Goal: Task Accomplishment & Management: Complete application form

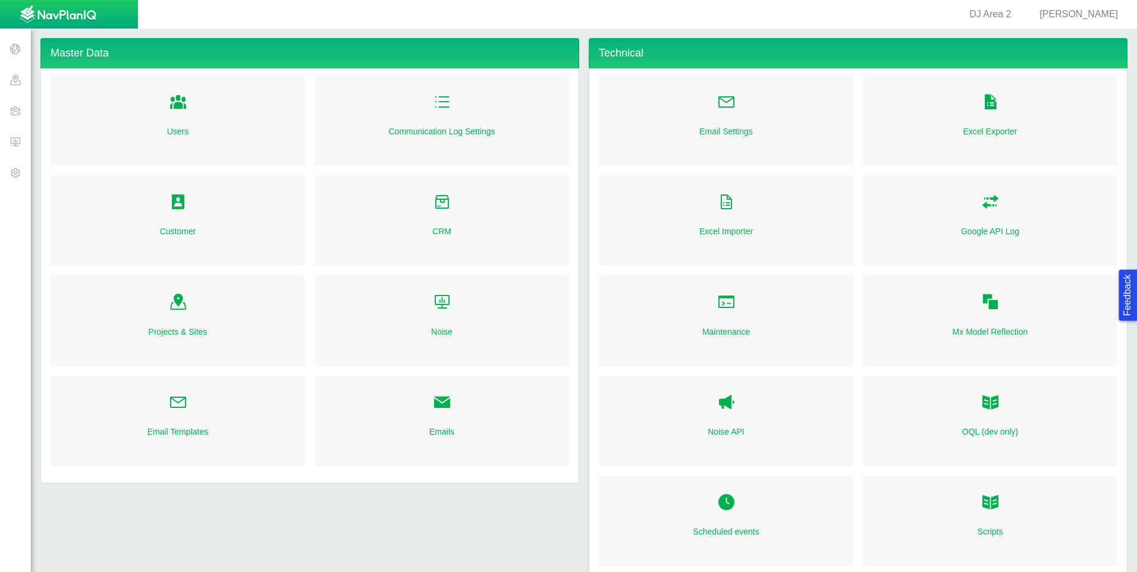
click at [244, 266] on div "Customer" at bounding box center [178, 225] width 264 height 100
click at [14, 111] on span at bounding box center [15, 110] width 31 height 31
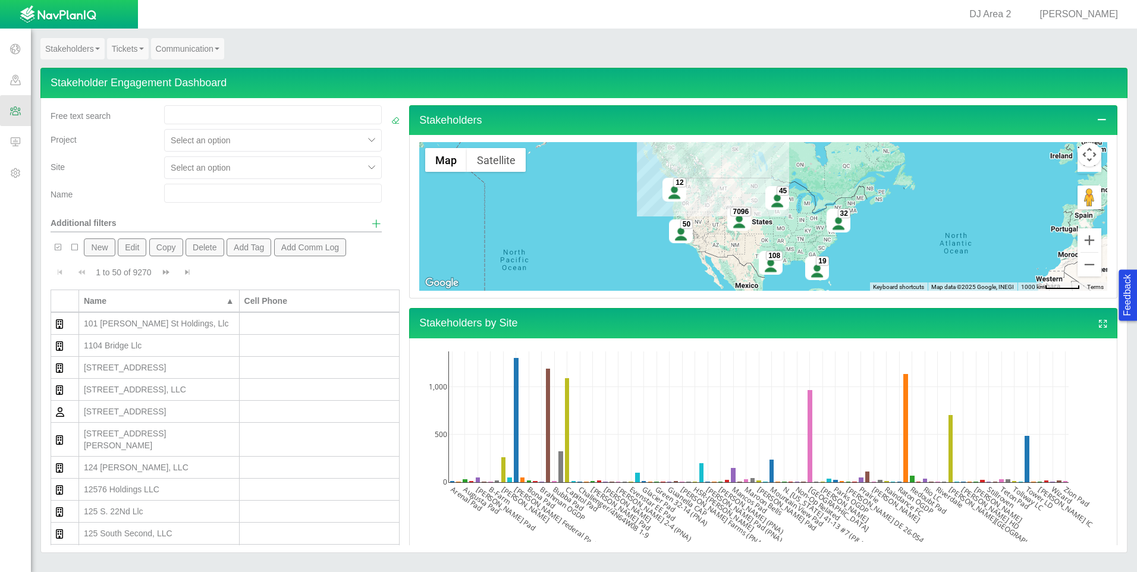
click at [124, 46] on link "Tickets" at bounding box center [128, 48] width 42 height 21
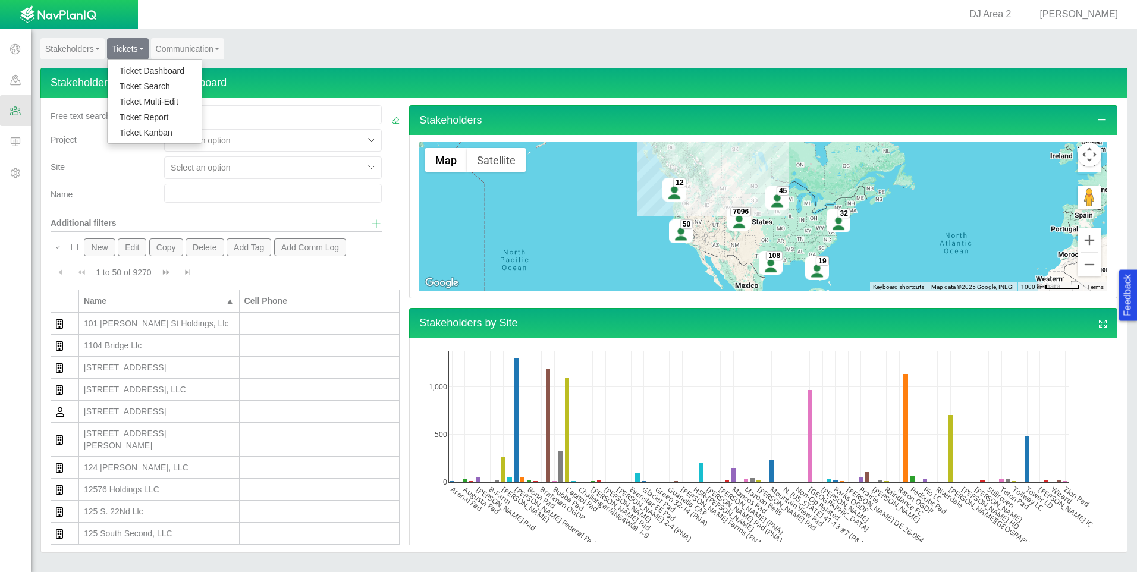
click at [130, 66] on link "Ticket Dashboard" at bounding box center [155, 70] width 94 height 15
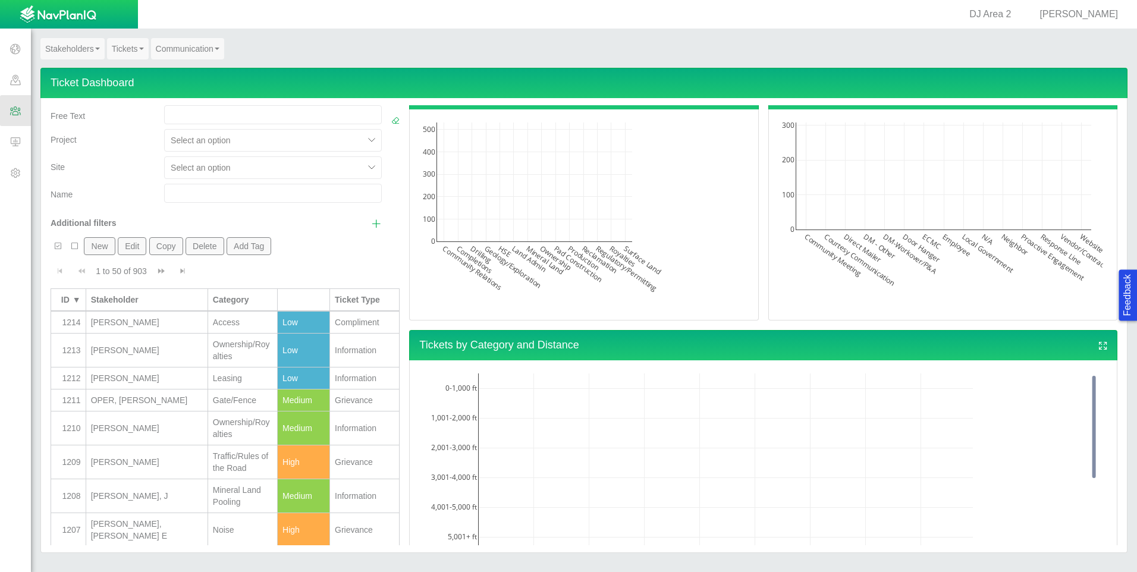
scroll to position [918, 0]
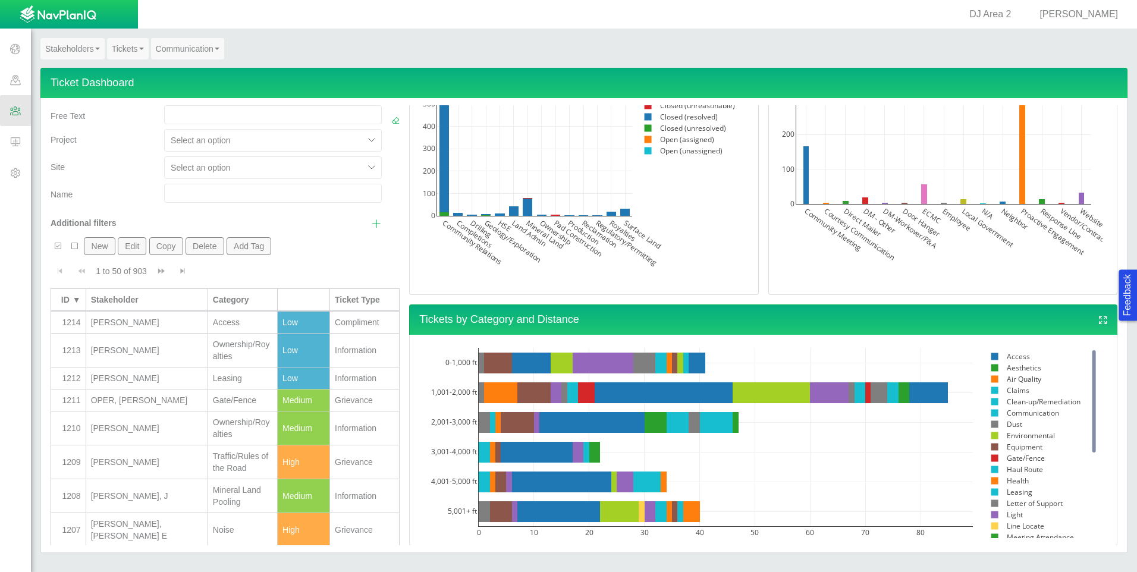
click at [371, 225] on span "Show additional filters" at bounding box center [376, 223] width 11 height 11
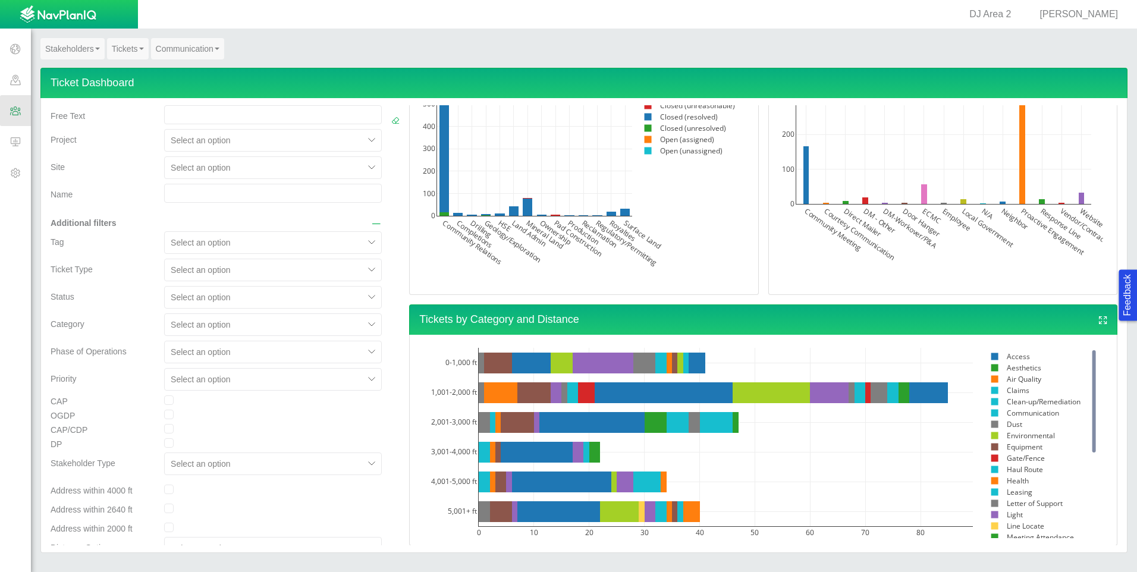
click at [164, 528] on input "checkbox" at bounding box center [169, 528] width 10 height 10
checkbox input "true"
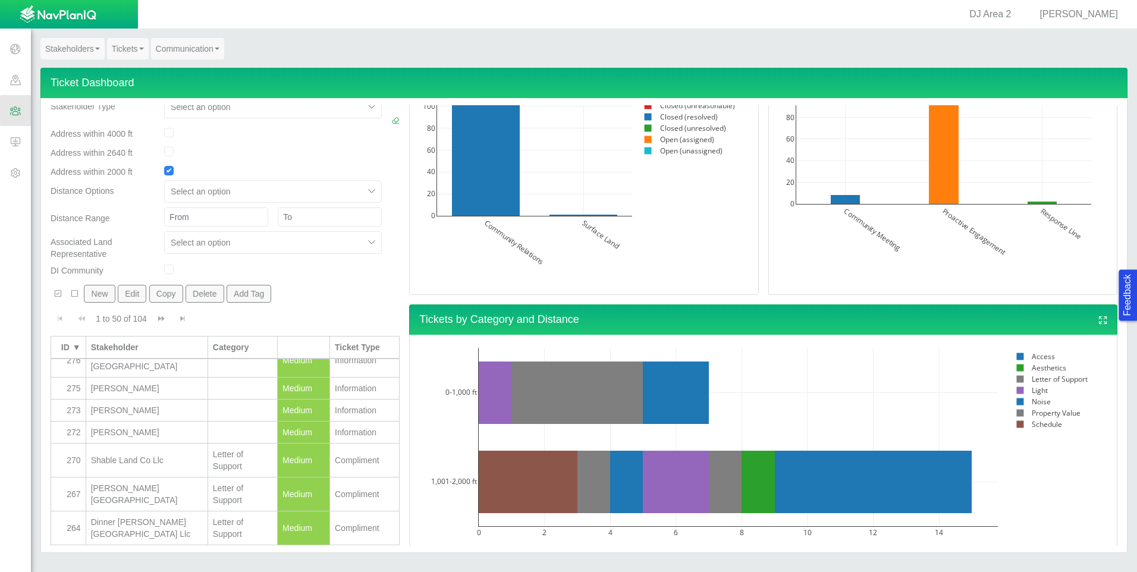
scroll to position [0, 0]
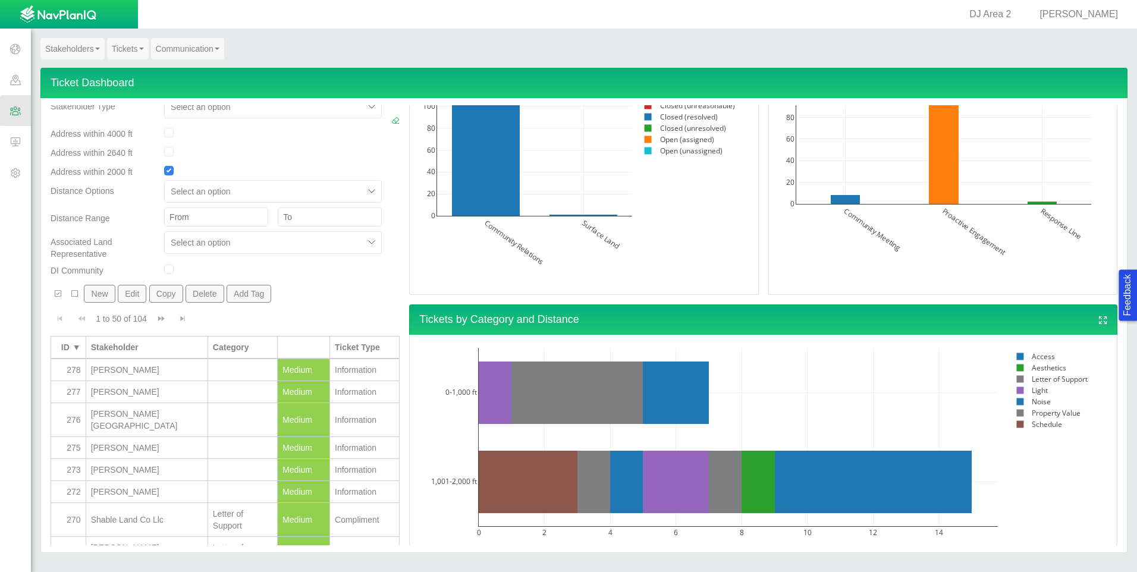
click at [237, 372] on div at bounding box center [242, 370] width 59 height 12
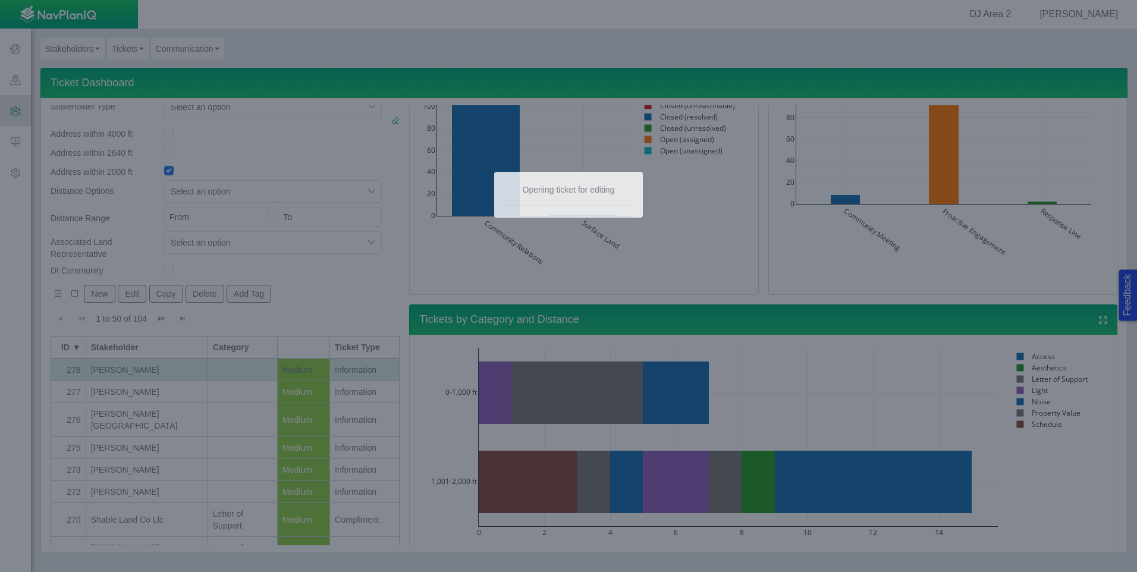
select select "Medium"
type input "[PERSON_NAME]"
select select "149744687610124333"
select select "150870587516967431"
select select "92605267337849156"
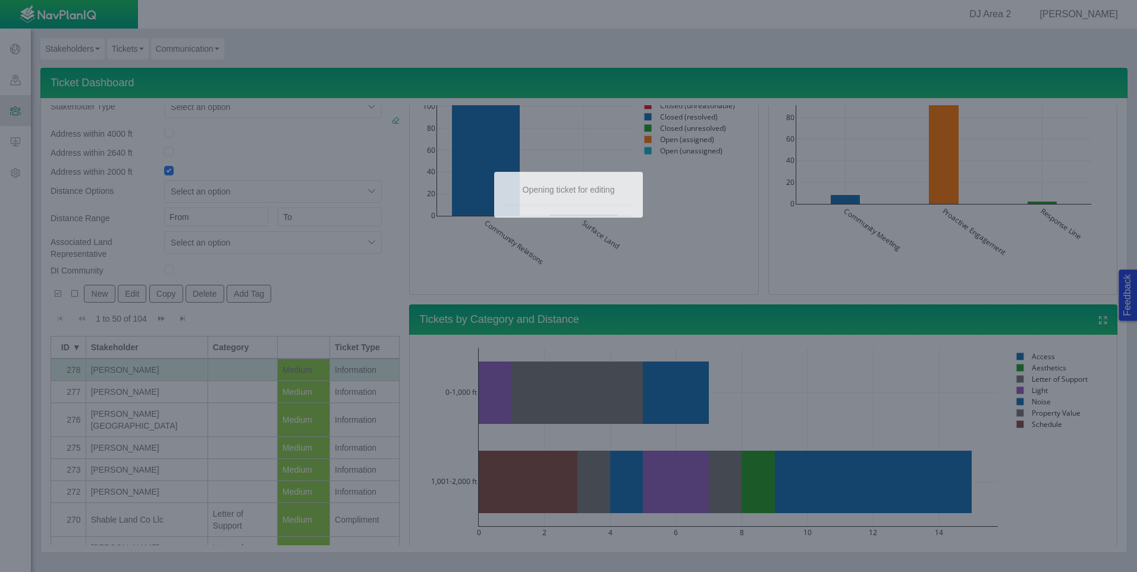
select select "27303072740934058"
type input "[PERSON_NAME] Pad"
select select "81909218222849185"
select select "99923616732340557"
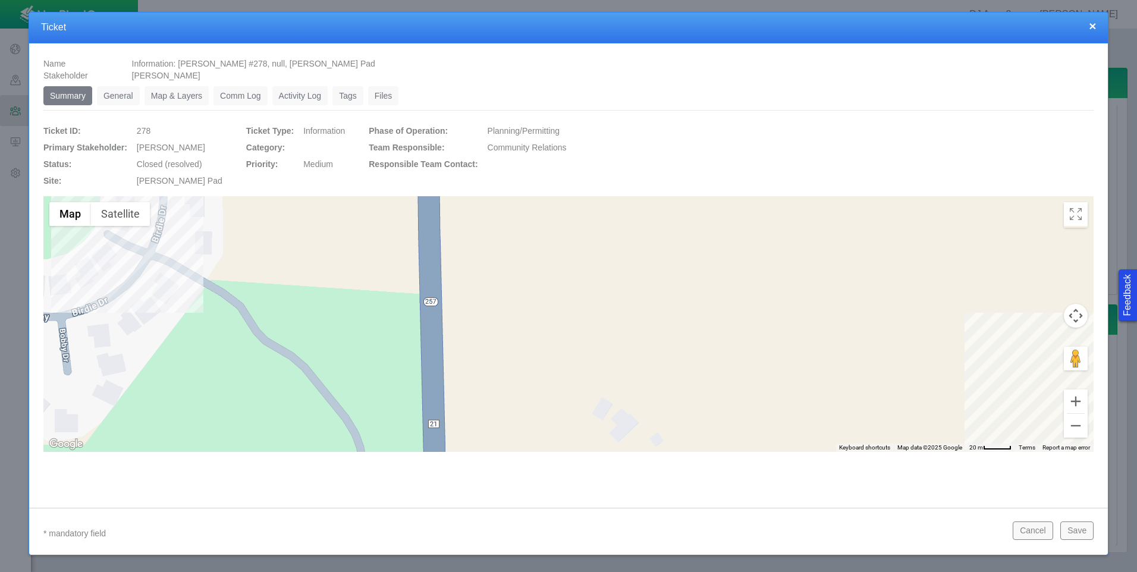
click at [115, 94] on link "General" at bounding box center [118, 95] width 43 height 19
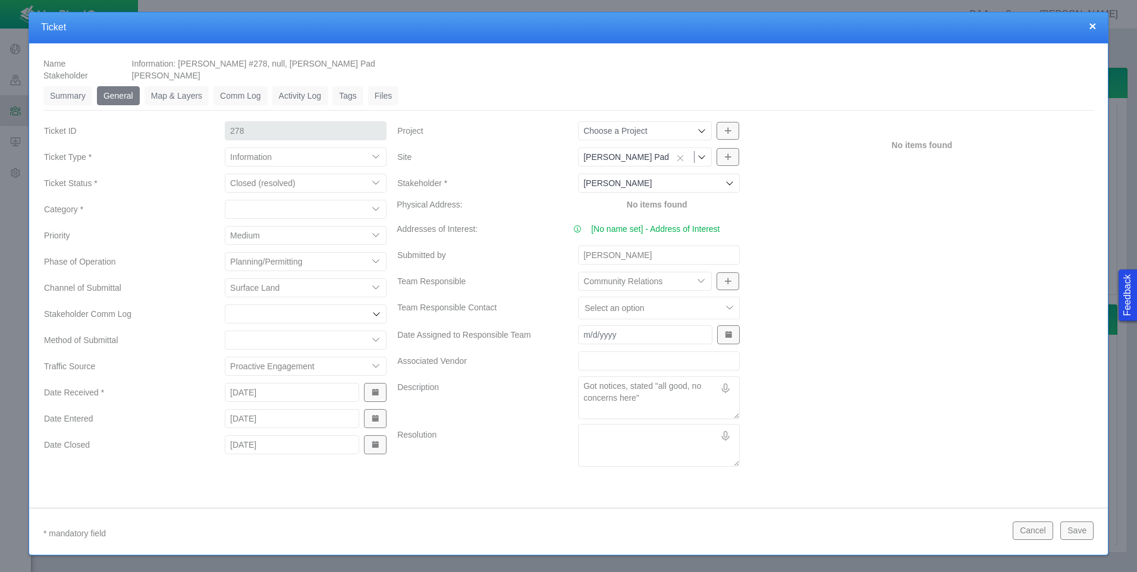
click at [699, 231] on link "[No name set] - Address of Interest" at bounding box center [655, 229] width 128 height 12
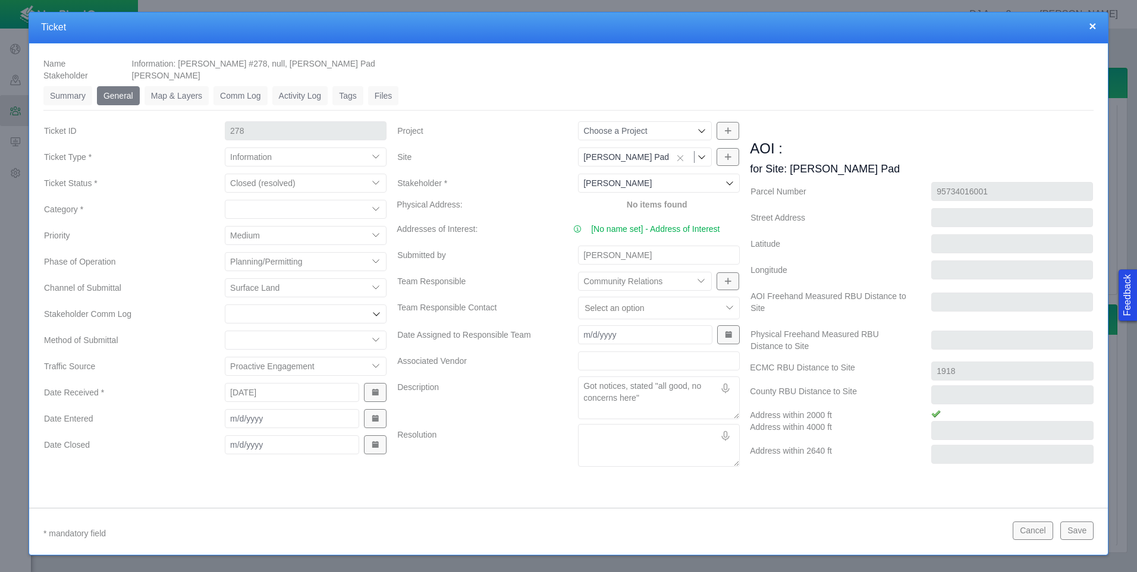
click at [1091, 28] on button "×" at bounding box center [1092, 26] width 7 height 12
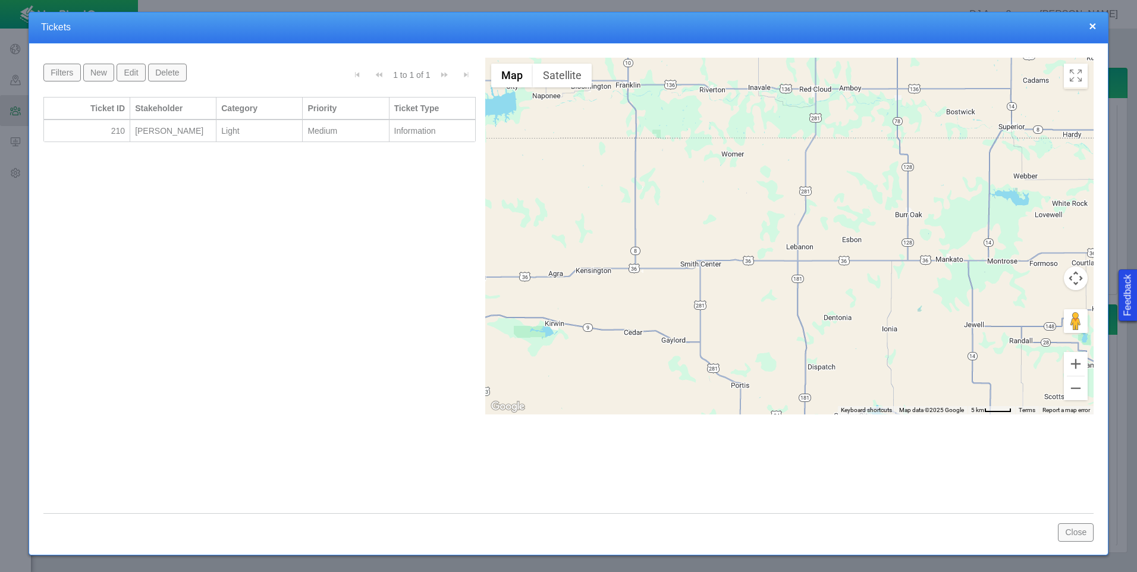
click at [180, 132] on div "[PERSON_NAME]" at bounding box center [173, 131] width 76 height 12
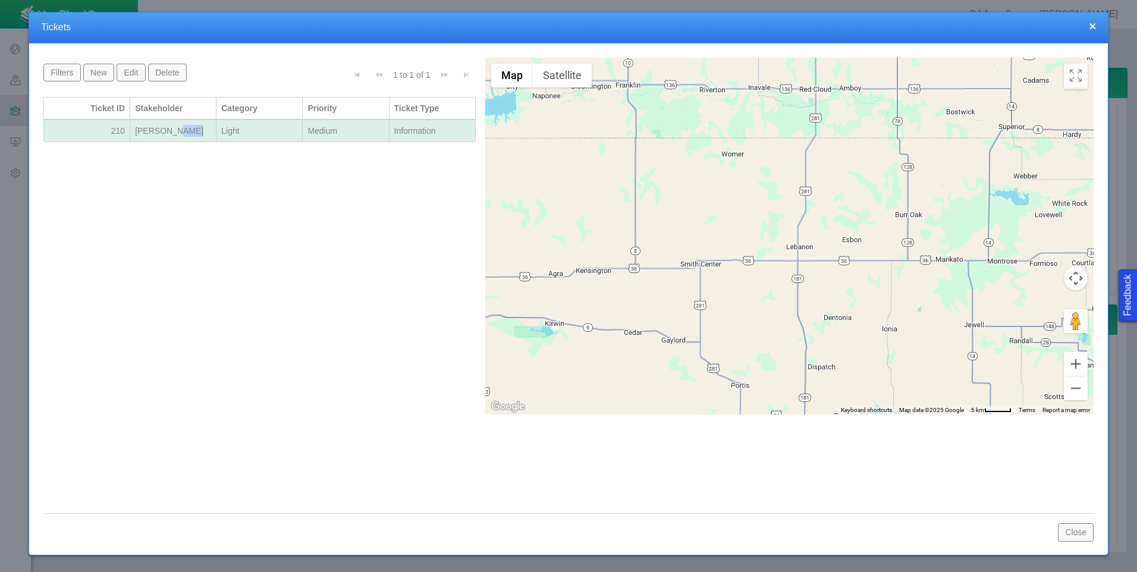
click at [180, 132] on div "[PERSON_NAME]" at bounding box center [173, 131] width 76 height 12
type textarea "x"
select select "149744687610124333"
select select "Medium"
type input "[PERSON_NAME]"
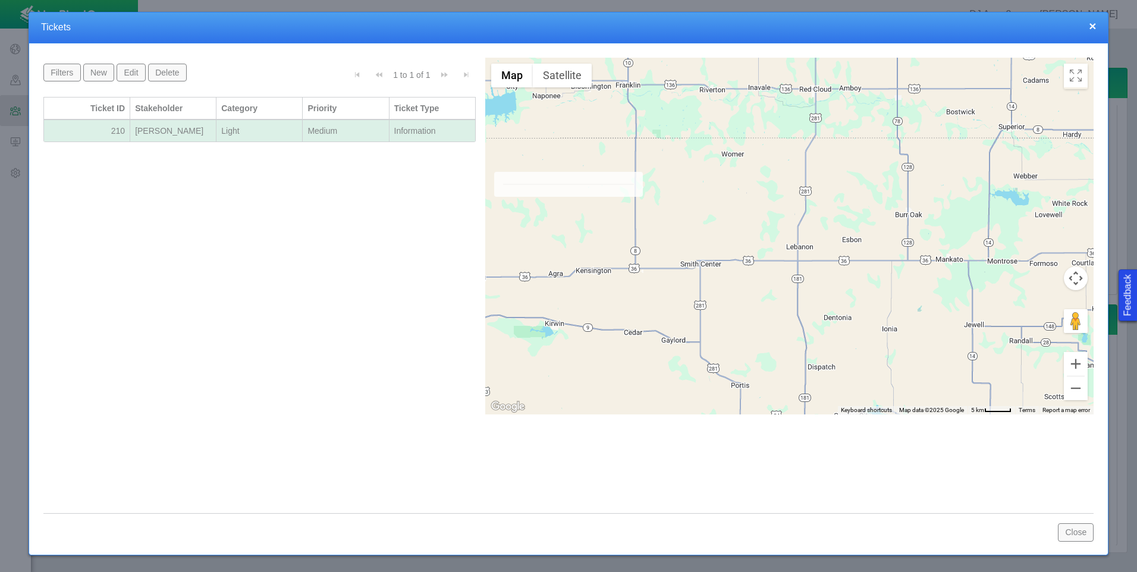
select select "150870587516967431"
select select "31806672368382985"
select select "92605267337849156"
select select "27303072740934058"
type input "[PERSON_NAME] Federal Pad"
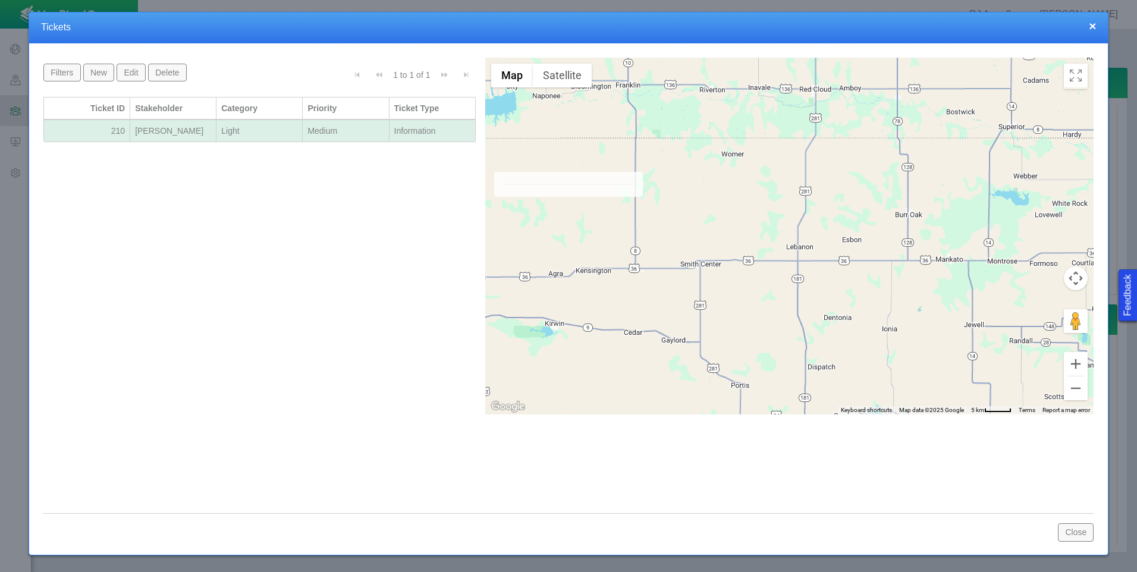
select select "81909218222849185"
select select "99923616732340557"
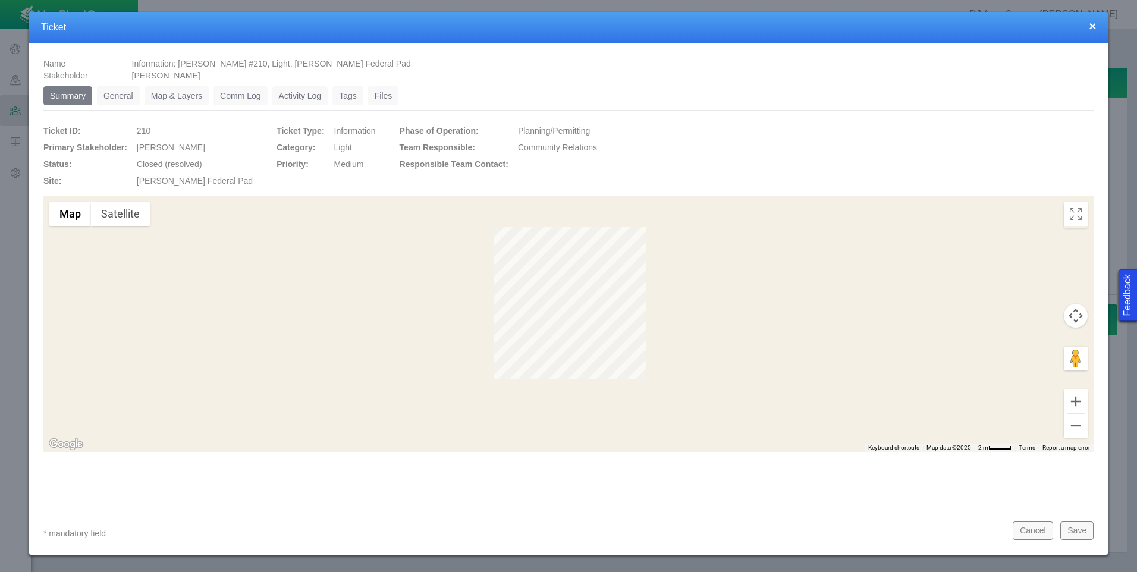
click at [124, 99] on link "General" at bounding box center [118, 95] width 43 height 19
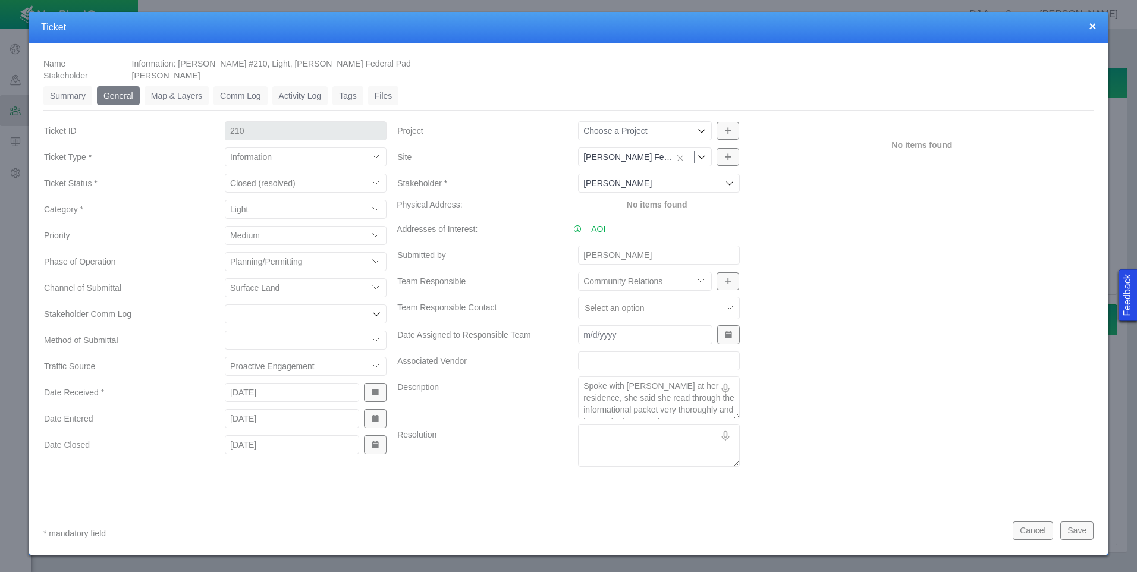
click at [1094, 24] on button "×" at bounding box center [1092, 26] width 7 height 12
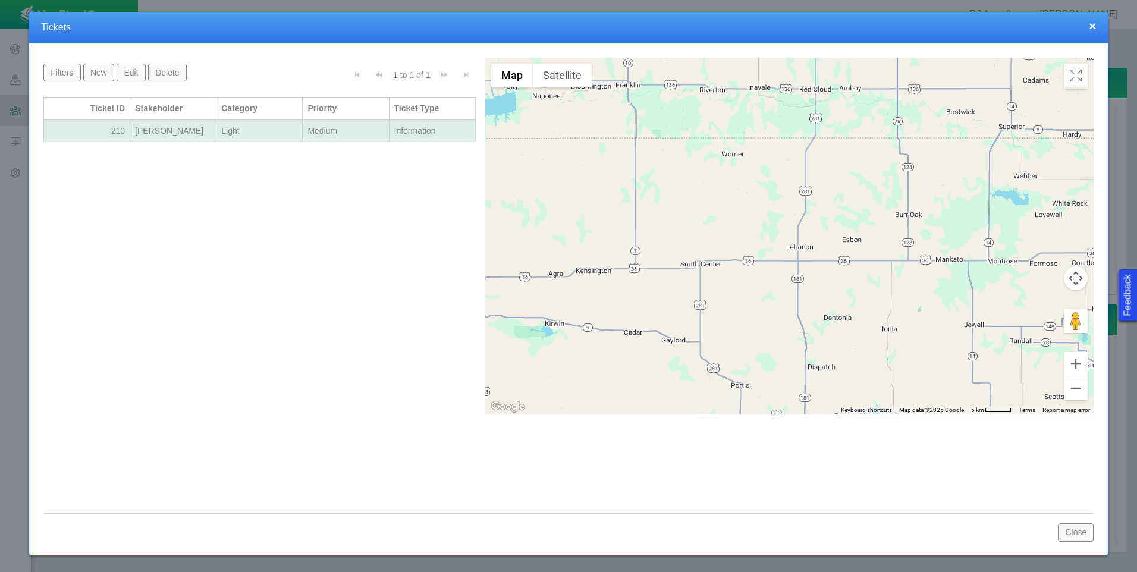
click at [1094, 24] on button "×" at bounding box center [1092, 26] width 7 height 12
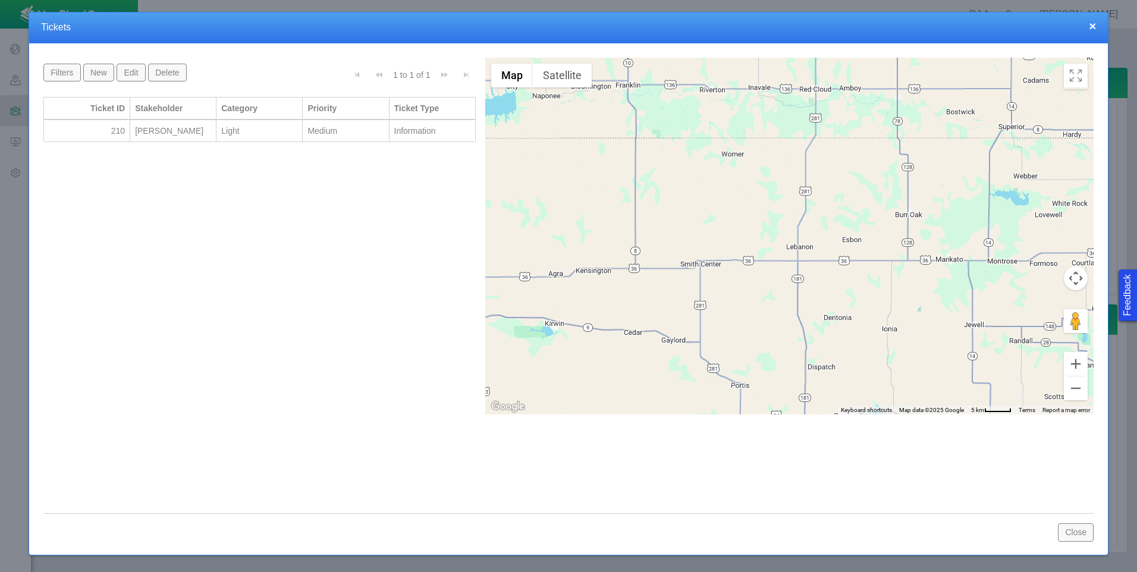
click at [1094, 24] on button "×" at bounding box center [1092, 26] width 7 height 12
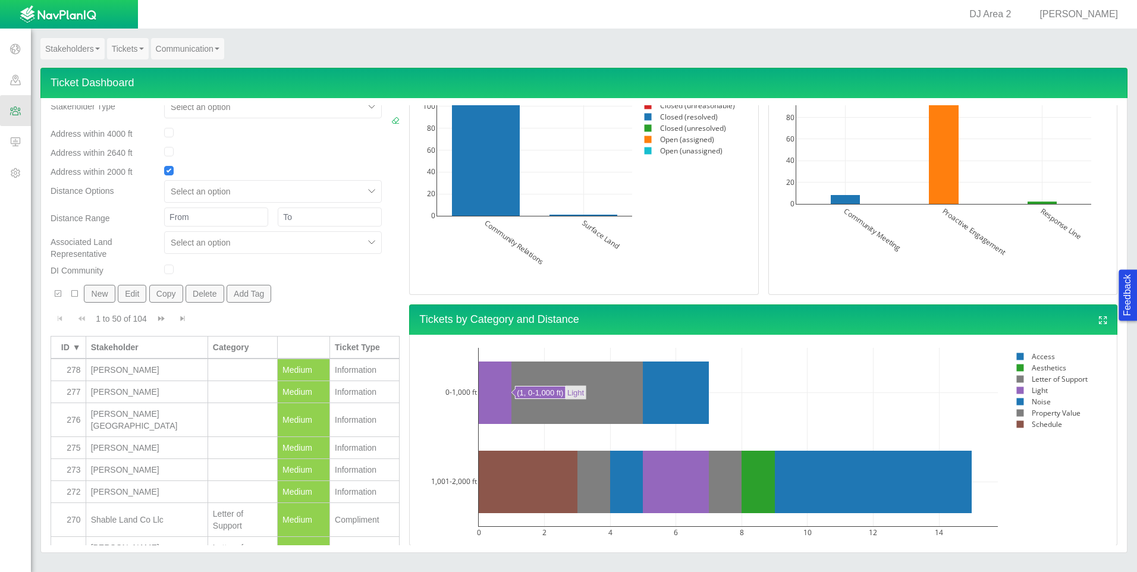
click at [94, 295] on button "New" at bounding box center [99, 294] width 31 height 18
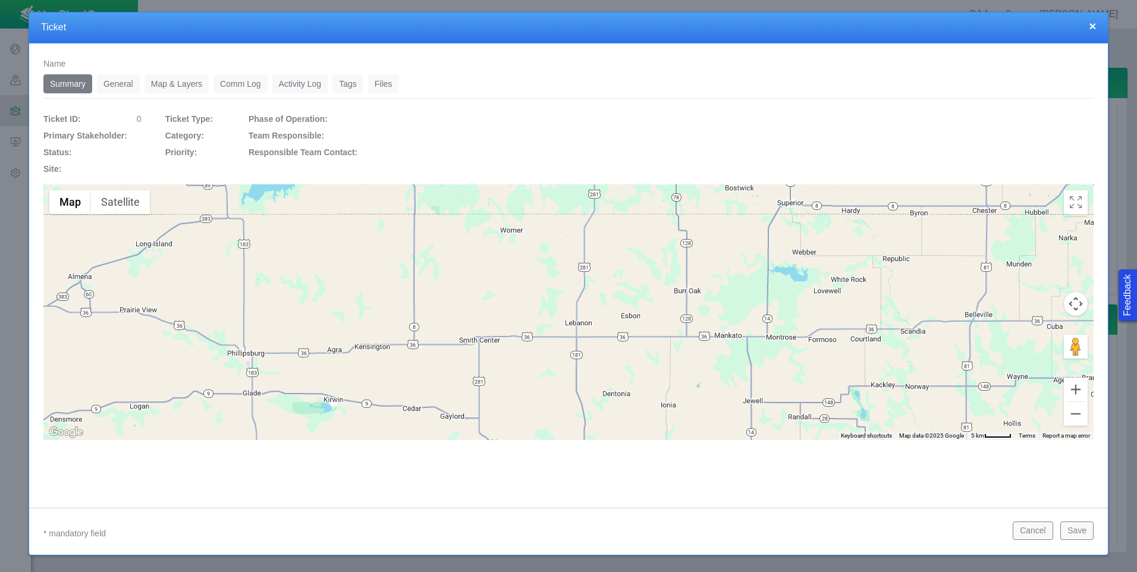
click at [129, 86] on link "General" at bounding box center [118, 83] width 43 height 19
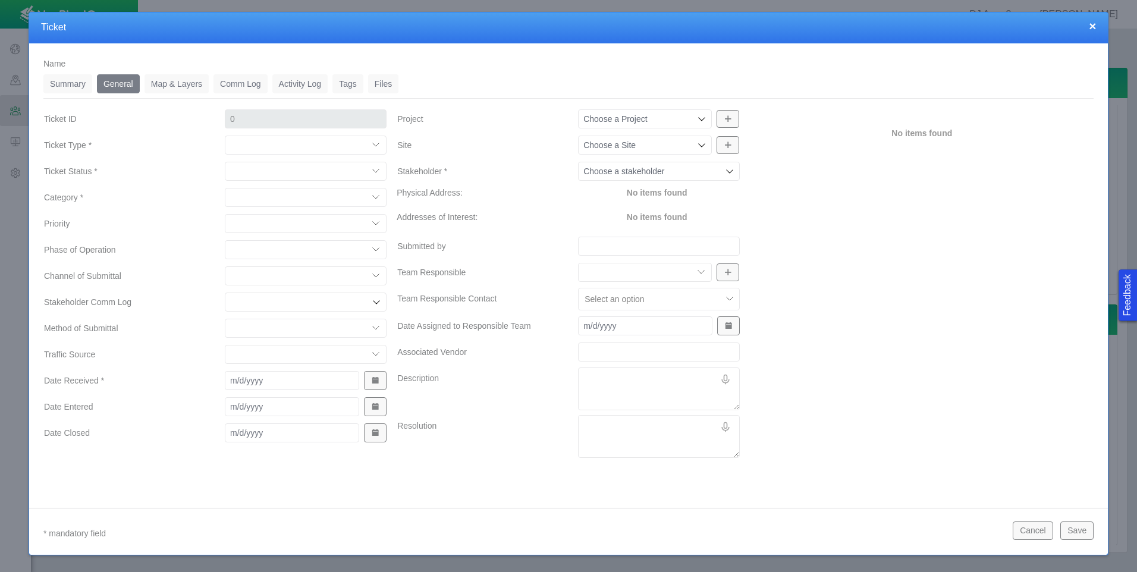
click at [728, 173] on icon at bounding box center [730, 171] width 10 height 10
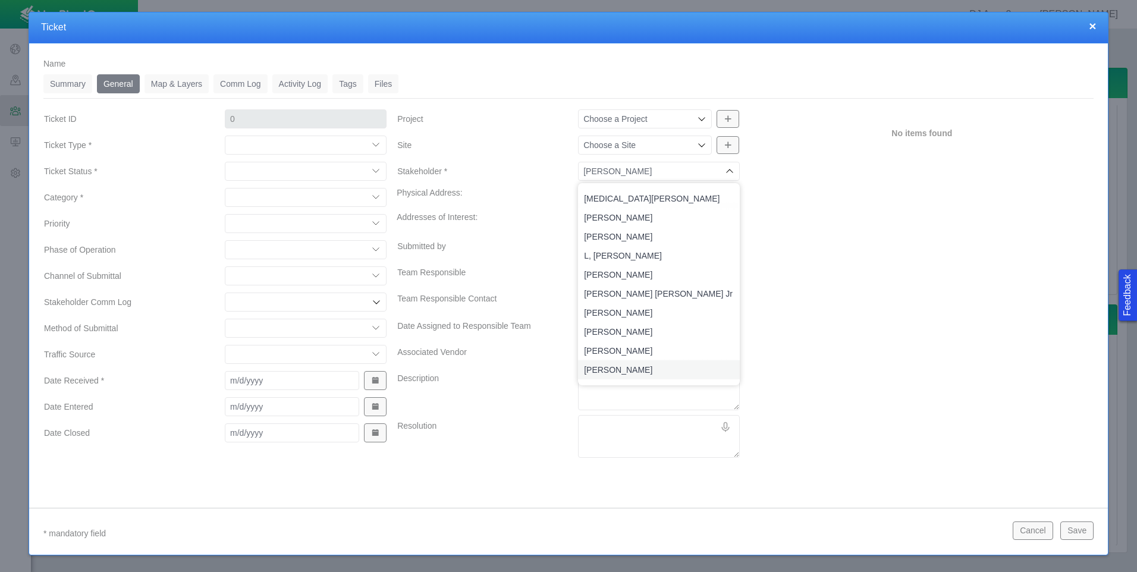
click at [637, 366] on span "[PERSON_NAME]" at bounding box center [659, 370] width 150 height 12
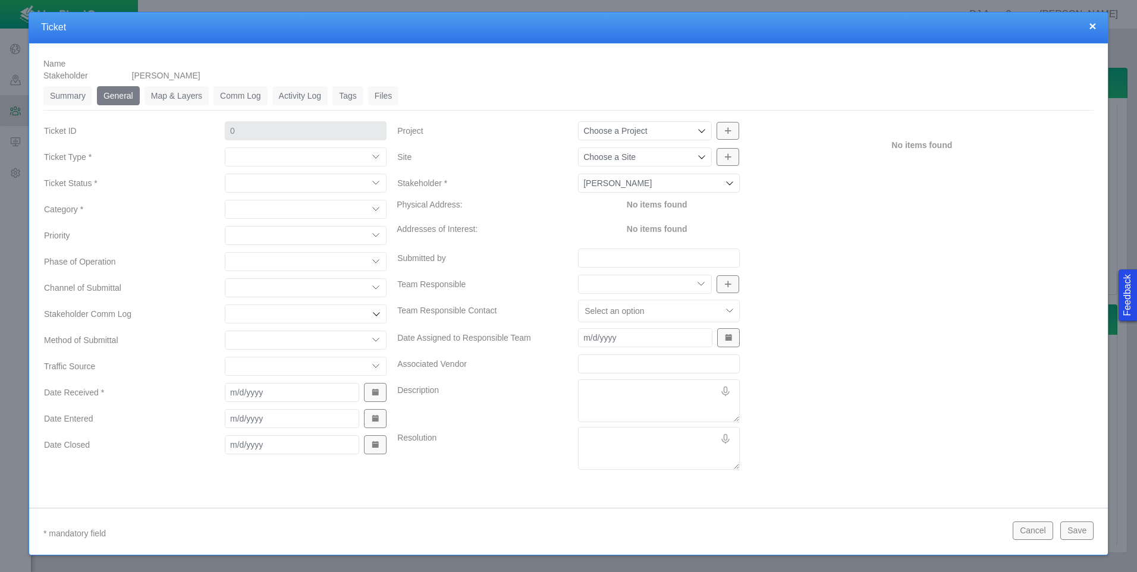
type input "[PERSON_NAME]"
click at [698, 155] on icon at bounding box center [702, 157] width 10 height 10
click at [657, 181] on span "[PERSON_NAME] Federal Pad" at bounding box center [659, 184] width 150 height 12
type input "[PERSON_NAME] Federal Pad"
type input "1215"
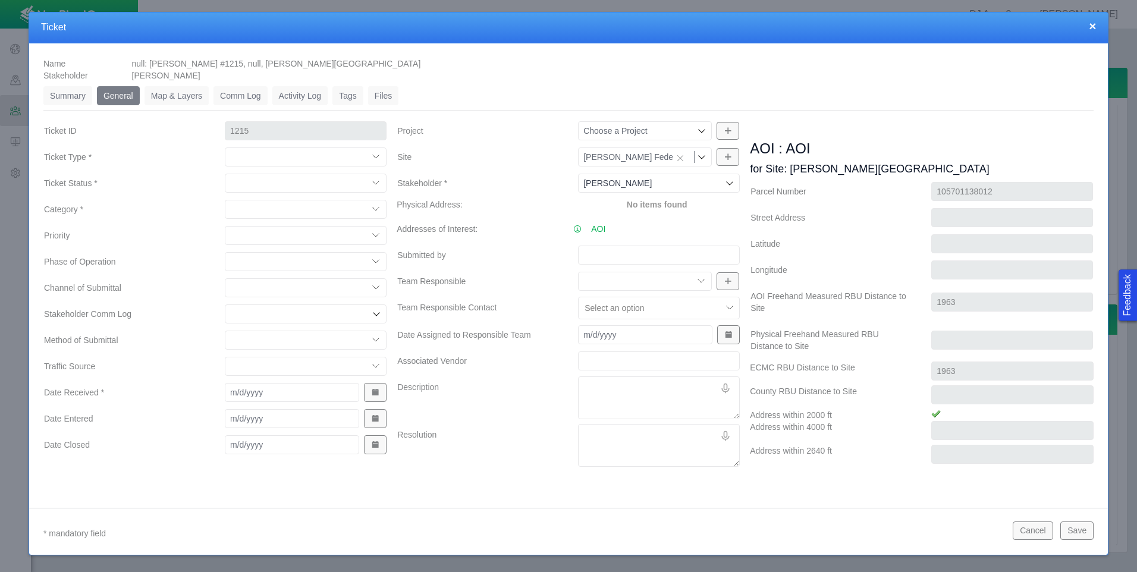
type input "[PERSON_NAME] Federal Pad"
click at [370, 155] on select "Compliment Grievance Grievance Non-Op Information" at bounding box center [306, 156] width 162 height 19
click at [225, 147] on select "Compliment Grievance Grievance Non-Op Information" at bounding box center [306, 156] width 162 height 19
select select "149744687610124099"
click at [376, 185] on select "Closed (resolved) Closed (unreasonable) Closed (unresolved) Open (assigned) Ope…" at bounding box center [306, 183] width 162 height 19
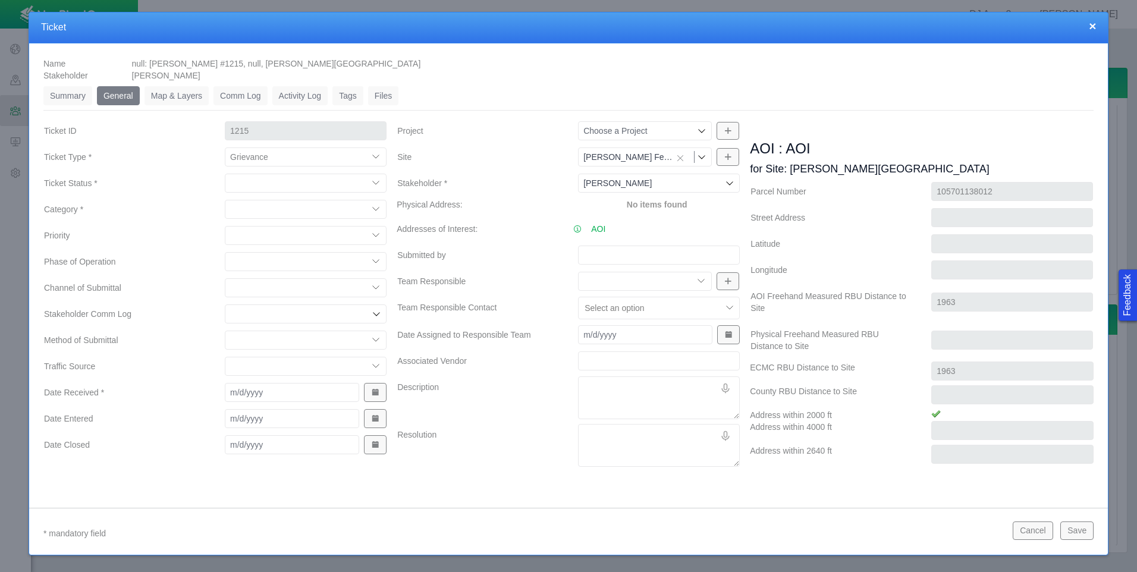
select select "150870587516967847"
click at [225, 174] on select "Closed (resolved) Closed (unreasonable) Closed (unresolved) Open (assigned) Ope…" at bounding box center [306, 183] width 162 height 19
click at [373, 212] on select "Access Aesthetics Ag/Crops Air Quality Claims Clean-up/Remediation Communicatio…" at bounding box center [306, 209] width 162 height 19
select select "31806672368381352"
click at [225, 200] on select "Access Aesthetics Ag/Crops Air Quality Claims Clean-up/Remediation Communicatio…" at bounding box center [306, 209] width 162 height 19
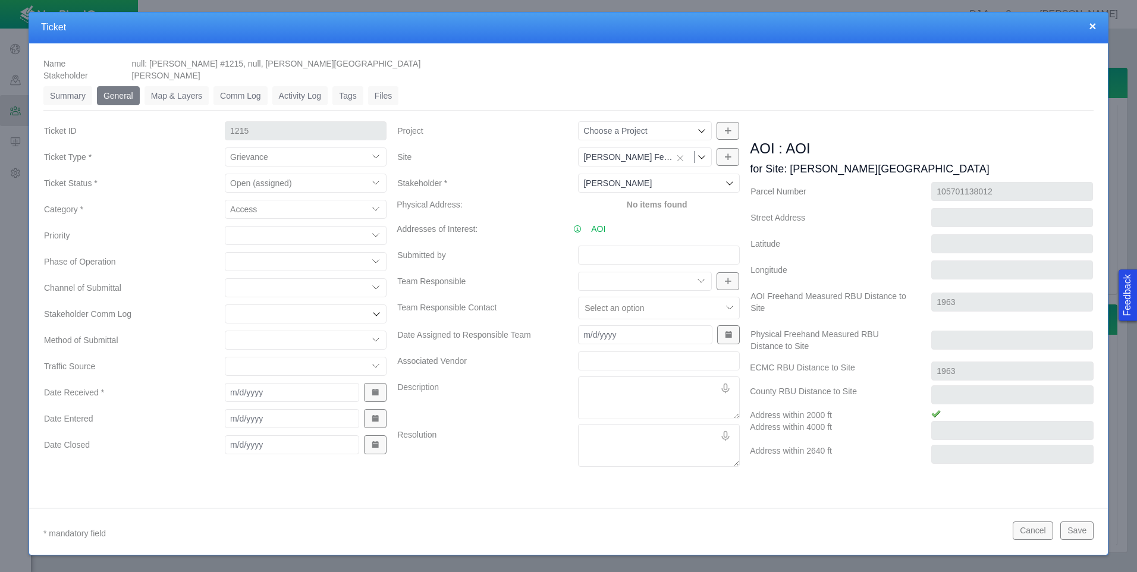
click at [381, 233] on select "High Medium Low" at bounding box center [306, 235] width 162 height 19
select select "High"
click at [225, 226] on select "High Medium Low" at bounding box center [306, 235] width 162 height 19
click at [376, 257] on select "Completions Drilling Production Reclamation Planning/Permitting Workover P&A Un…" at bounding box center [306, 261] width 162 height 19
select select "92605267337848647"
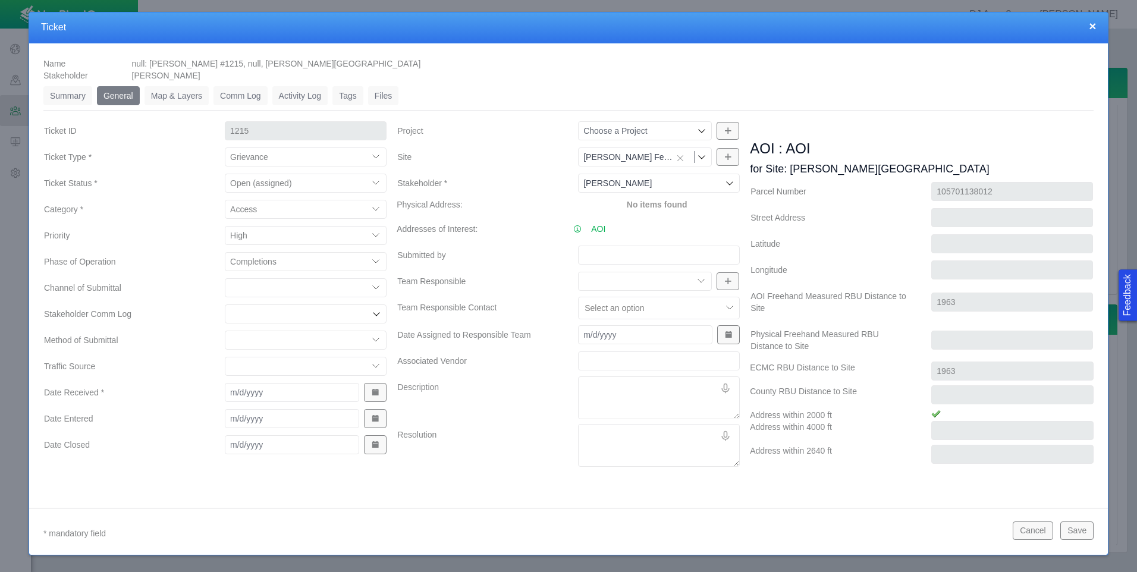
click at [225, 252] on select "Completions Drilling Production Reclamation Planning/Permitting Workover P&A Un…" at bounding box center [306, 261] width 162 height 19
click at [373, 288] on select "ECMC Community Relations LGD Website/Microsite HSE Local Elected Official Surfa…" at bounding box center [306, 287] width 162 height 19
click at [198, 357] on label "Traffic Source" at bounding box center [124, 366] width 181 height 21
click at [225, 357] on select "ECMC Proactive Engagement Local Government Website Courtesy Communication Commu…" at bounding box center [306, 366] width 162 height 19
click at [322, 318] on input "Stakeholder Comm Log" at bounding box center [299, 314] width 139 height 12
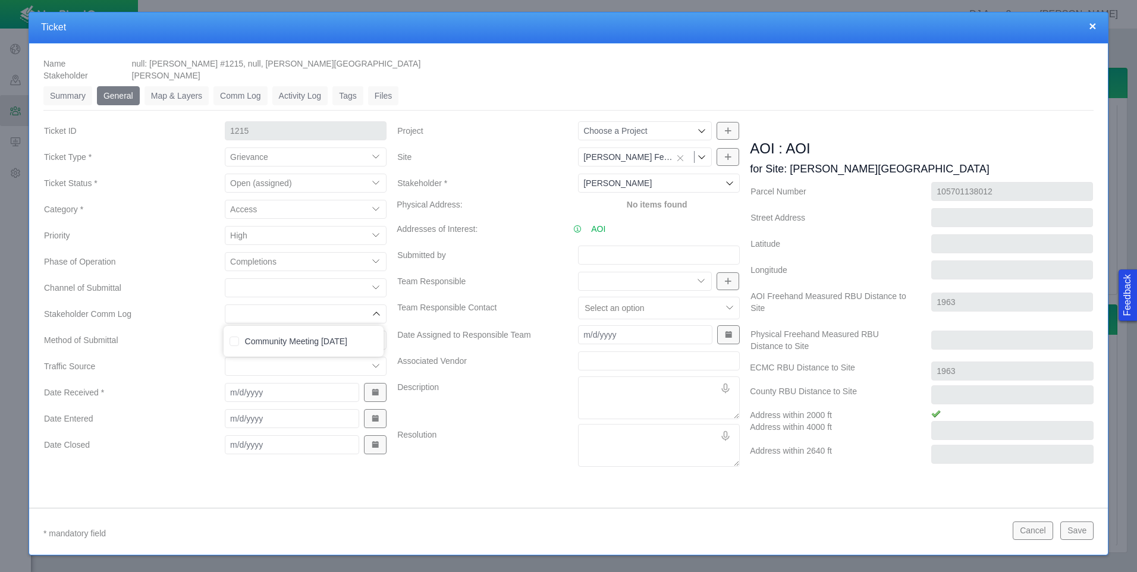
click at [144, 366] on label "Traffic Source" at bounding box center [124, 366] width 181 height 21
click at [225, 366] on select "ECMC Proactive Engagement Local Government Website Courtesy Communication Commu…" at bounding box center [306, 366] width 162 height 19
click at [328, 338] on select "Email In Person Mail Phone" at bounding box center [306, 340] width 162 height 19
select select "155092712167575200"
click at [225, 331] on select "Email In Person Mail Phone" at bounding box center [306, 340] width 162 height 19
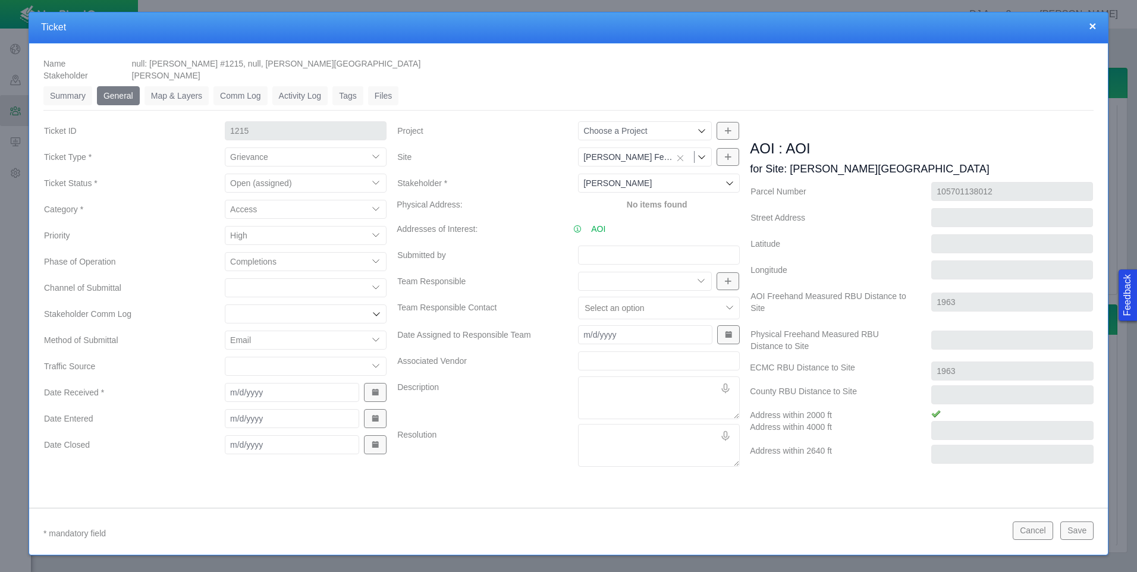
click at [370, 364] on select "ECMC Proactive Engagement Local Government Website Courtesy Communication Commu…" at bounding box center [306, 366] width 162 height 19
click at [153, 423] on label "Date Entered" at bounding box center [124, 418] width 181 height 21
click at [225, 423] on input "Date Entered" at bounding box center [292, 418] width 134 height 19
click at [371, 391] on span "Show Date Picker" at bounding box center [375, 392] width 8 height 8
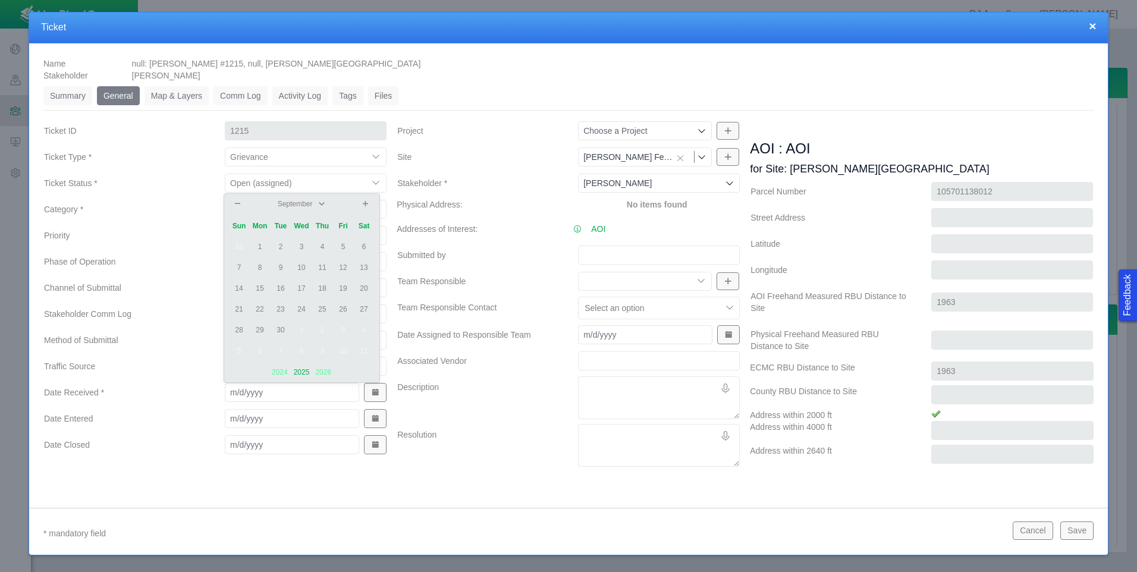
click at [301, 249] on td "3" at bounding box center [301, 247] width 21 height 21
type input "[DATE]"
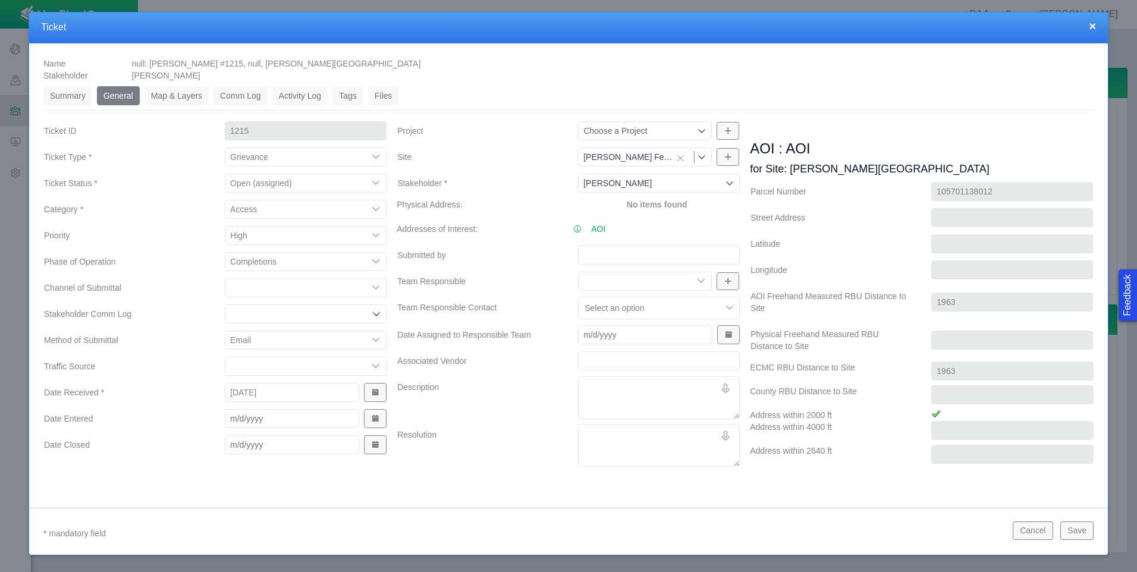
click at [721, 311] on div at bounding box center [730, 308] width 18 height 18
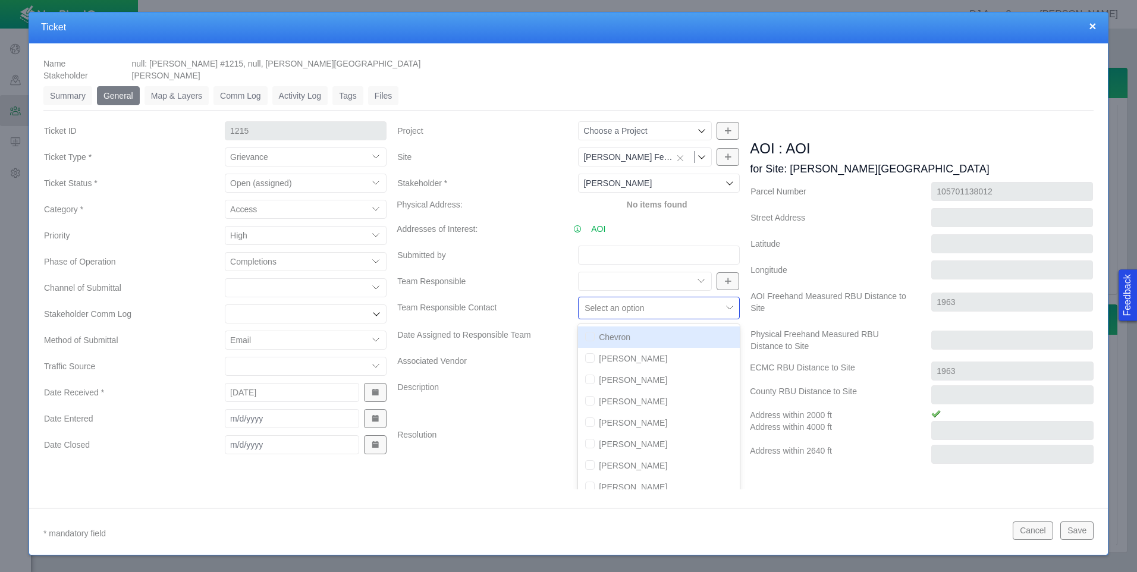
click at [692, 279] on select "Community Relations Completions Construction Drilling Geology/Exploration Gover…" at bounding box center [645, 281] width 134 height 19
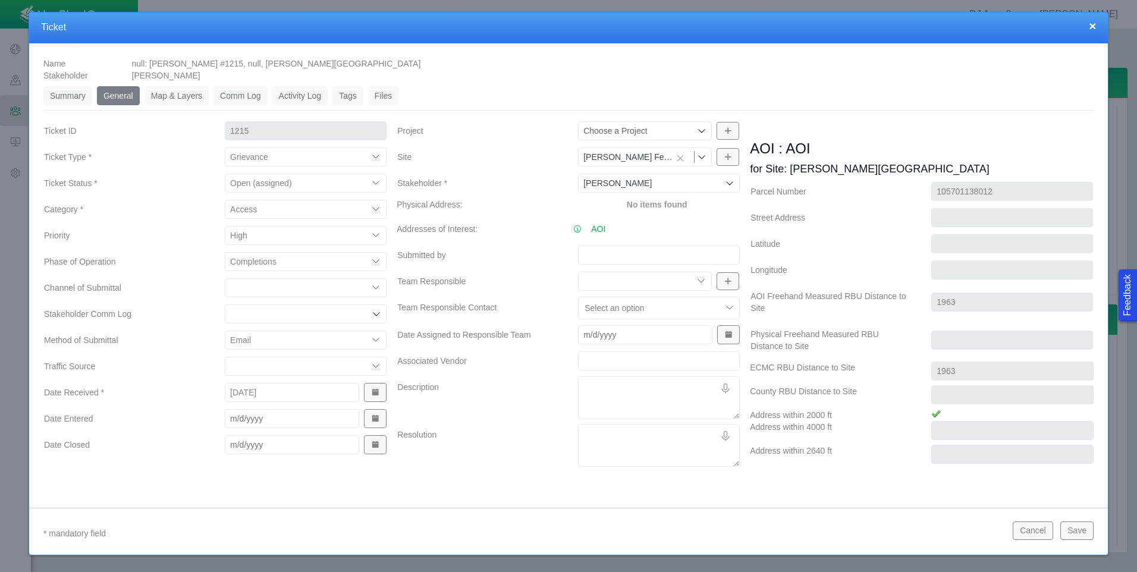
select select "27303072740933907"
click at [578, 272] on select "Community Relations Completions Construction Drilling Geology/Exploration Gover…" at bounding box center [645, 281] width 134 height 19
click at [1081, 531] on button "Save" at bounding box center [1076, 530] width 33 height 18
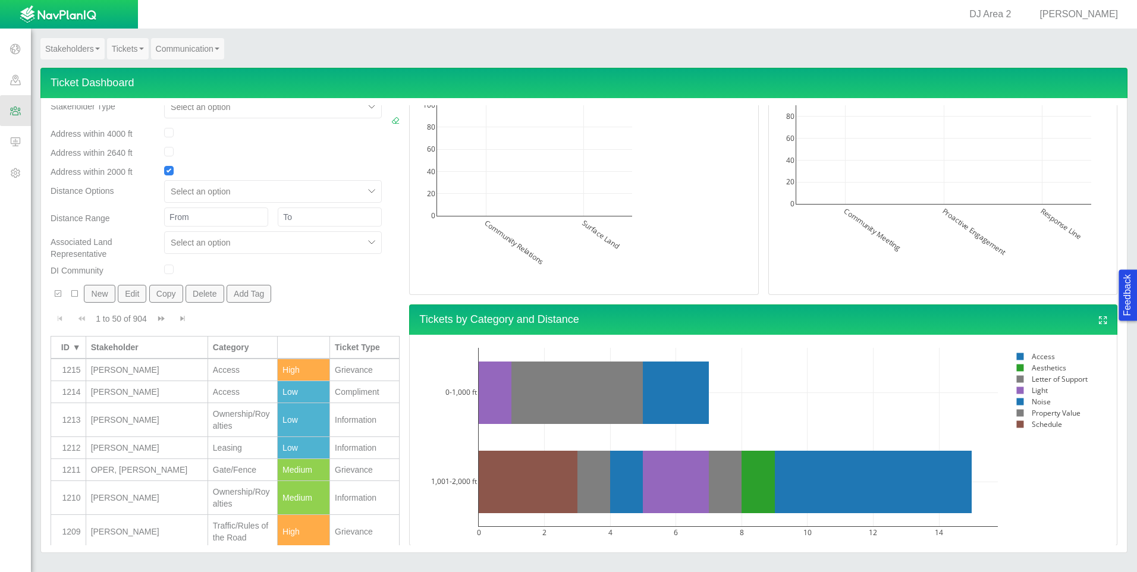
click at [122, 53] on link "Tickets" at bounding box center [128, 48] width 42 height 21
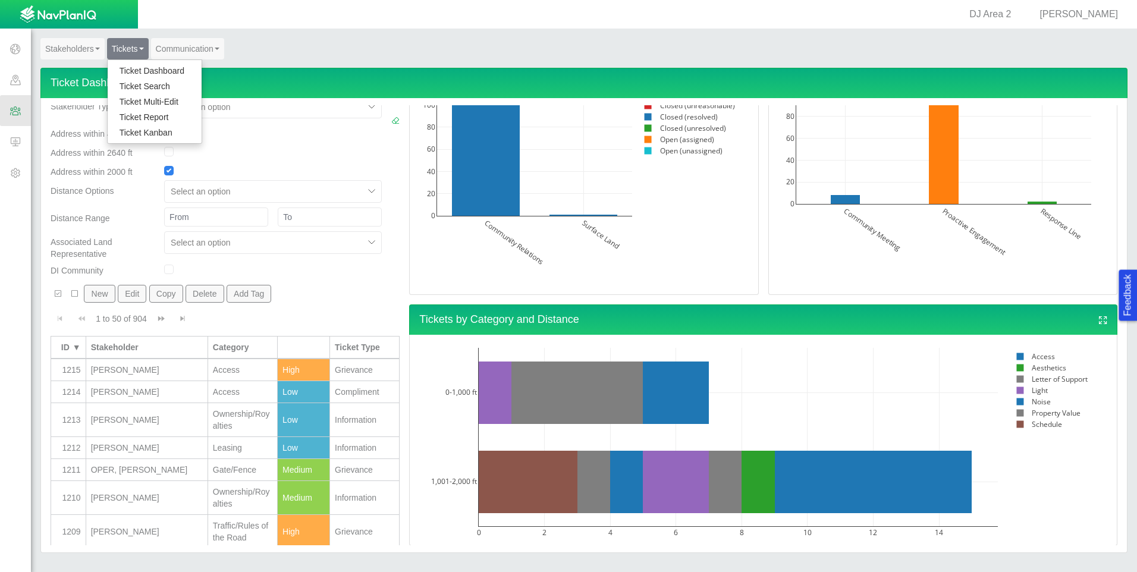
click at [125, 65] on link "Ticket Dashboard" at bounding box center [155, 70] width 94 height 15
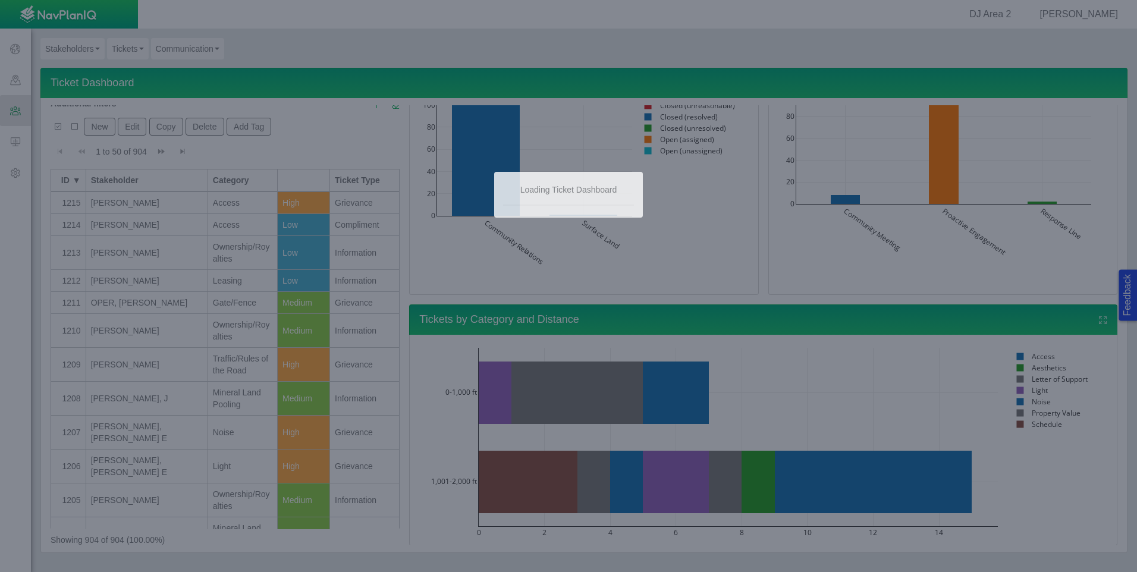
scroll to position [120, 0]
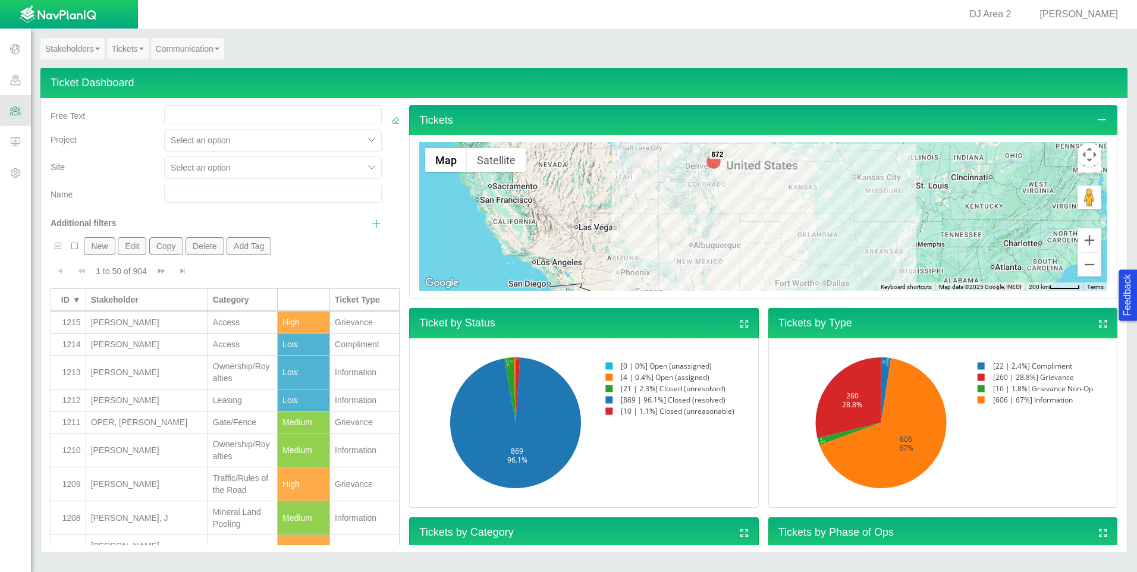
click at [209, 169] on div at bounding box center [264, 168] width 187 height 14
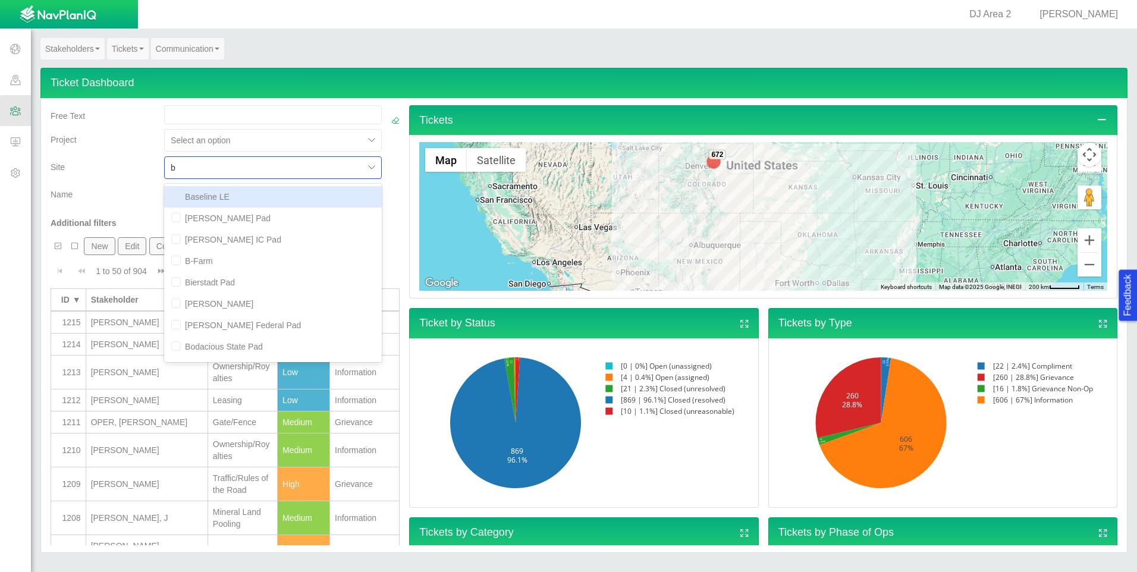
type input "bl"
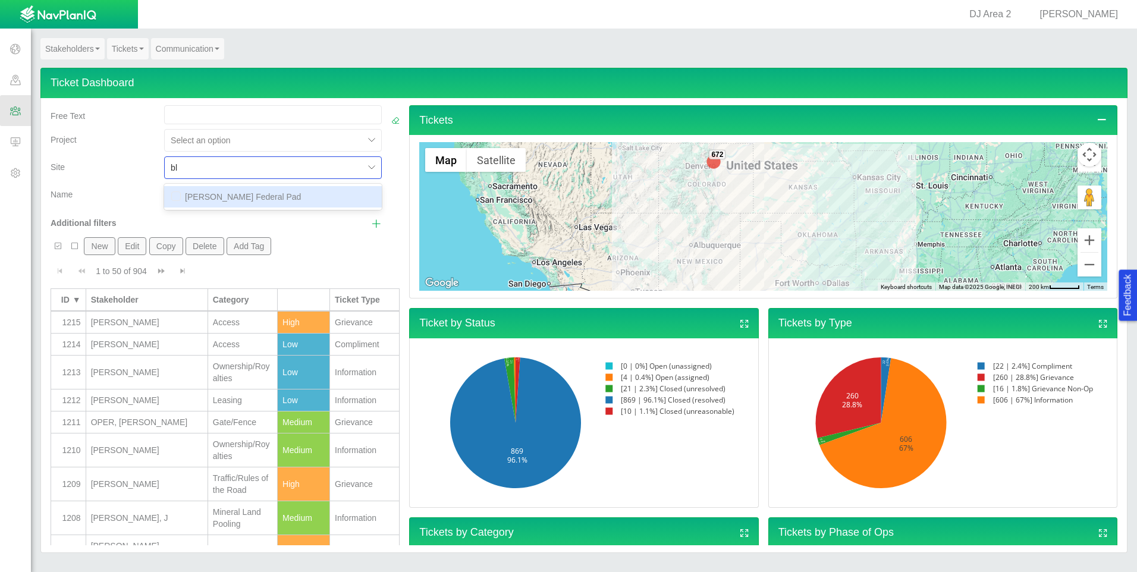
click at [225, 199] on div "[PERSON_NAME] Federal Pad" at bounding box center [273, 196] width 218 height 21
checkbox input "false"
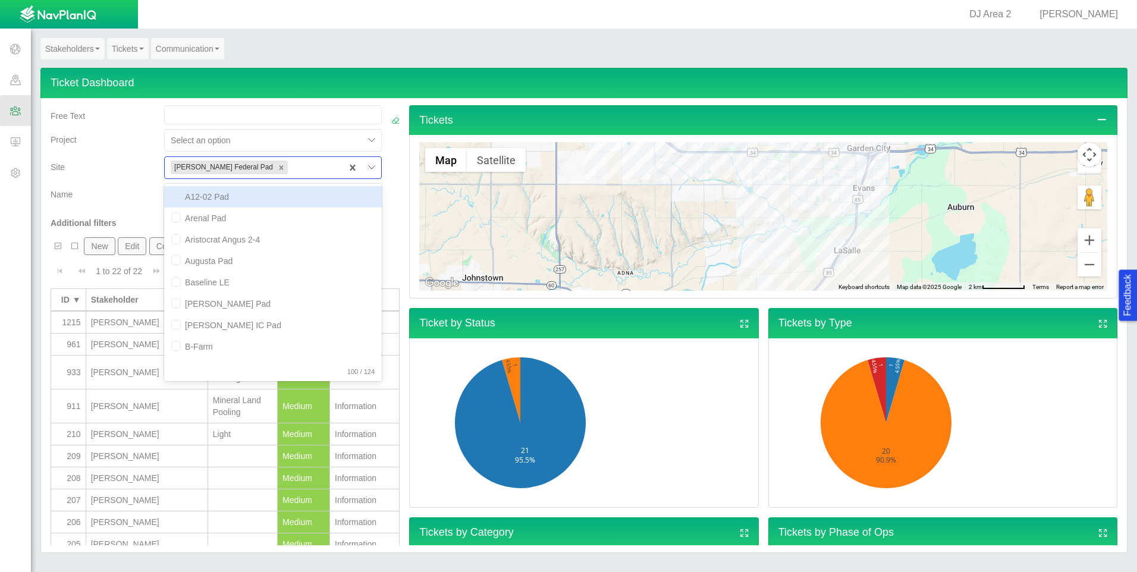
click at [116, 205] on div "Name" at bounding box center [103, 196] width 114 height 24
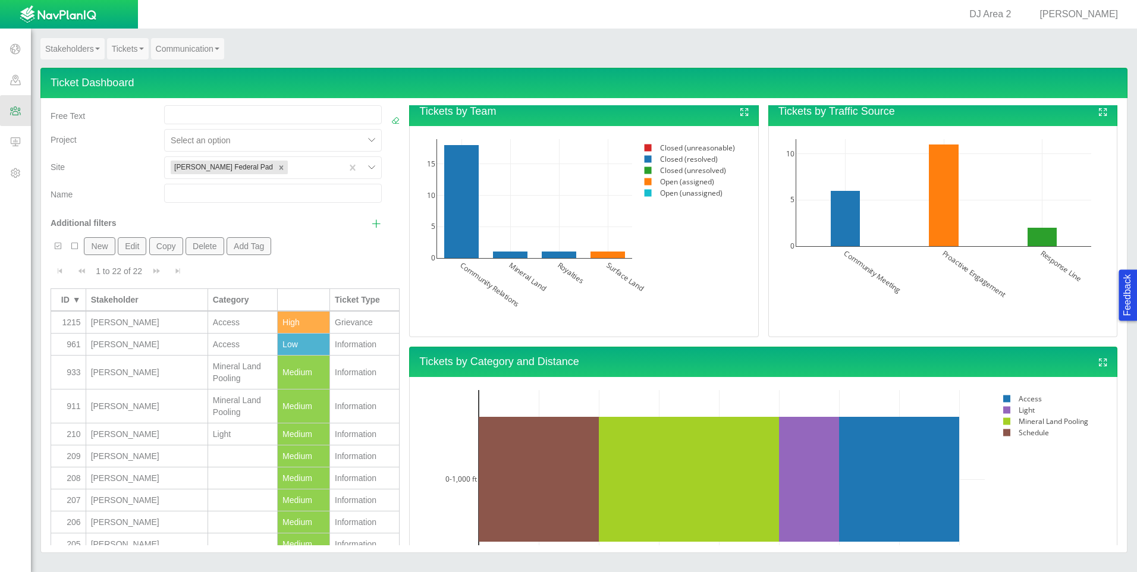
scroll to position [918, 0]
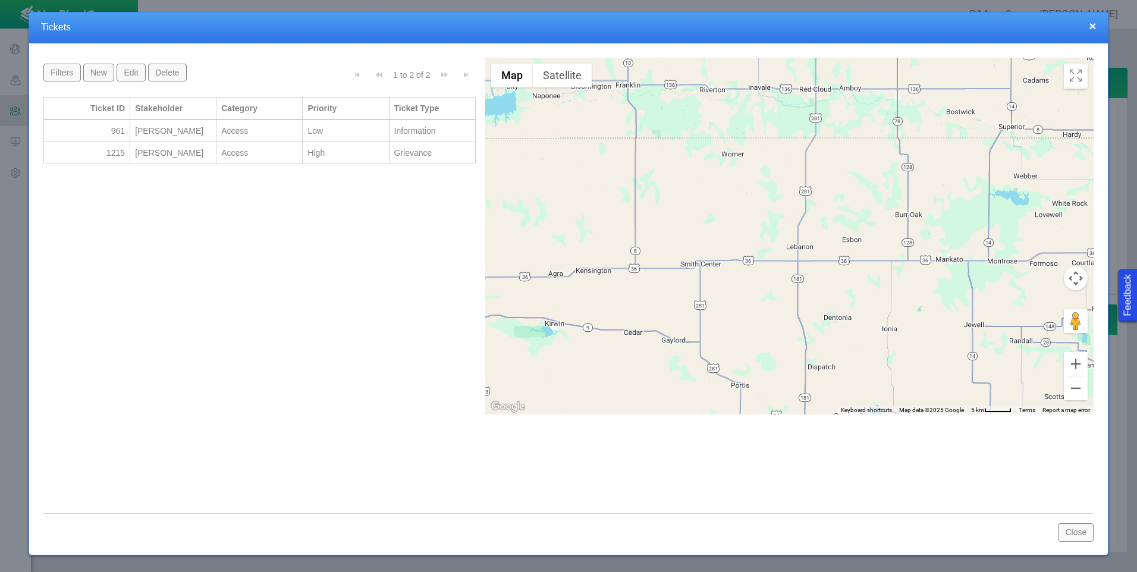
click at [1090, 26] on button "×" at bounding box center [1092, 26] width 7 height 12
